Goal: Navigation & Orientation: Find specific page/section

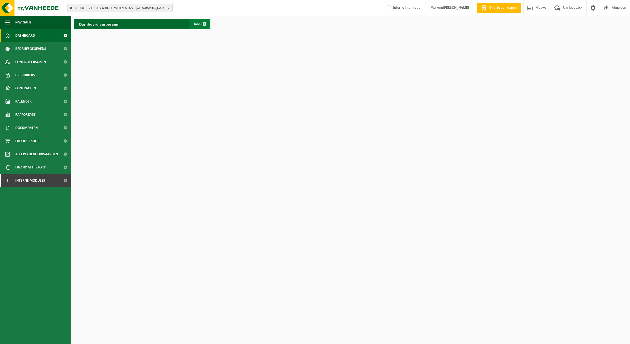
click at [197, 22] on span "Toon" at bounding box center [197, 23] width 7 height 3
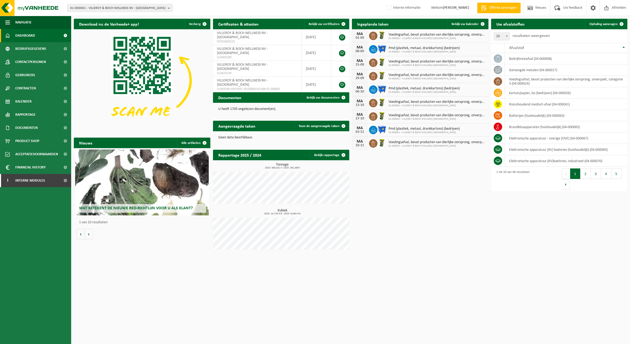
click at [55, 258] on ul "Navigatie Offerte aanvragen Nieuws Uw feedback Afmelden Dashboard Bedrijfsgegev…" at bounding box center [35, 180] width 71 height 328
click at [40, 196] on ul "Navigatie Offerte aanvragen Nieuws Uw feedback Afmelden Dashboard Bedrijfsgegev…" at bounding box center [35, 180] width 71 height 328
click at [34, 194] on ul "Navigatie Offerte aanvragen Nieuws Uw feedback Afmelden Dashboard Bedrijfsgegev…" at bounding box center [35, 180] width 71 height 328
